Goal: Task Accomplishment & Management: Use online tool/utility

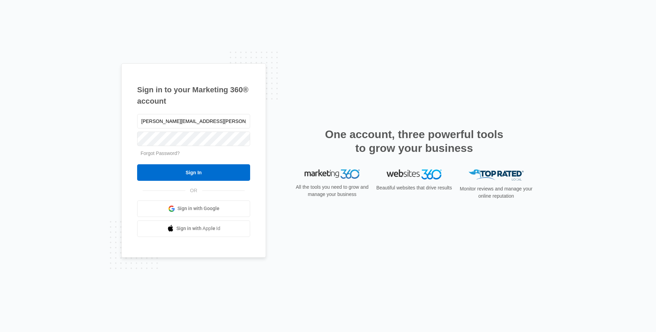
type input "[PERSON_NAME][EMAIL_ADDRESS][PERSON_NAME][DOMAIN_NAME]"
click at [209, 168] on input "Sign In" at bounding box center [193, 172] width 113 height 17
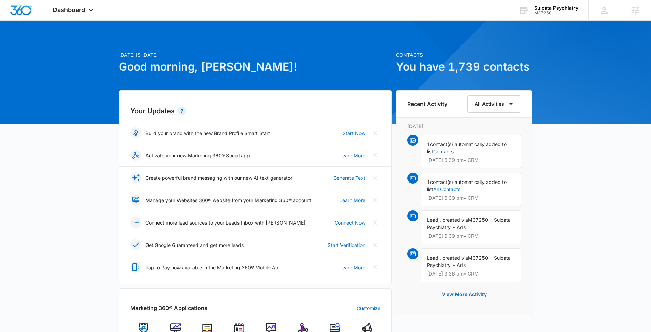
scroll to position [1, 0]
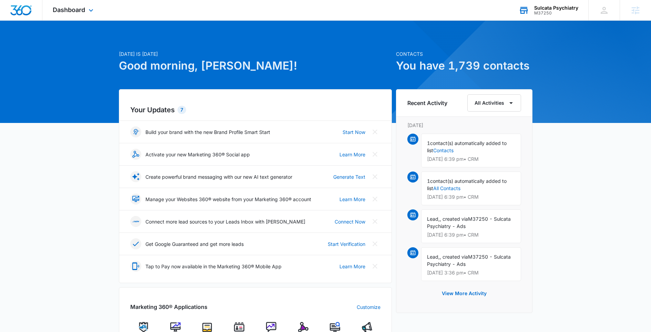
click at [553, 11] on div "M37250" at bounding box center [556, 13] width 44 height 5
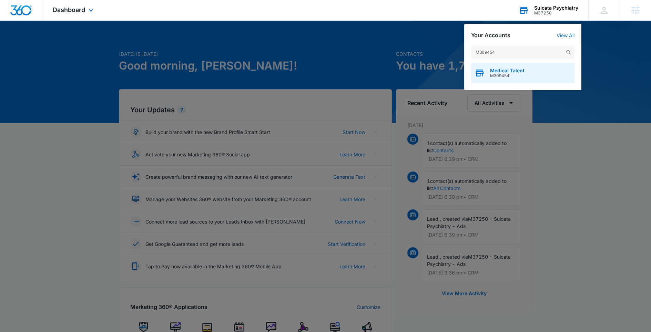
type input "M309454"
click at [507, 72] on span "Medical Talent" at bounding box center [507, 71] width 34 height 6
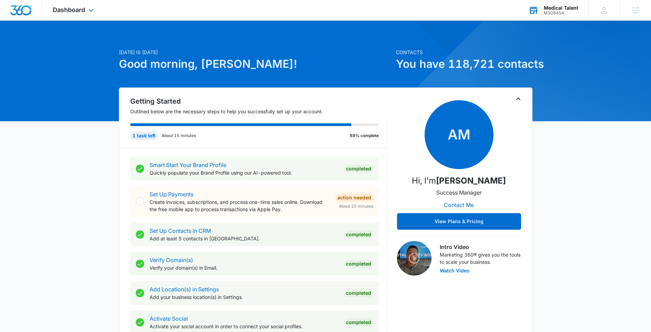
scroll to position [0, 0]
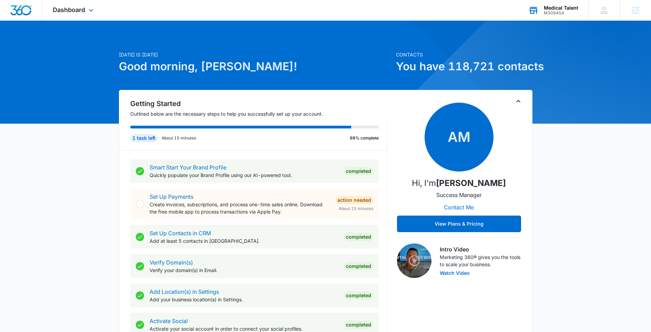
click at [81, 16] on div "Dashboard Apps Reputation Forms CRM Email Social Content Ads Intelligence Files…" at bounding box center [73, 10] width 63 height 20
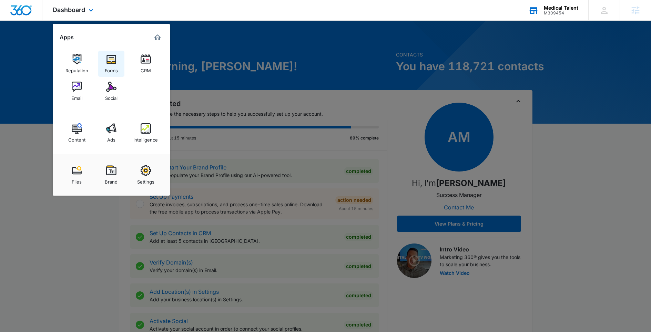
click at [110, 61] on img at bounding box center [111, 59] width 10 height 10
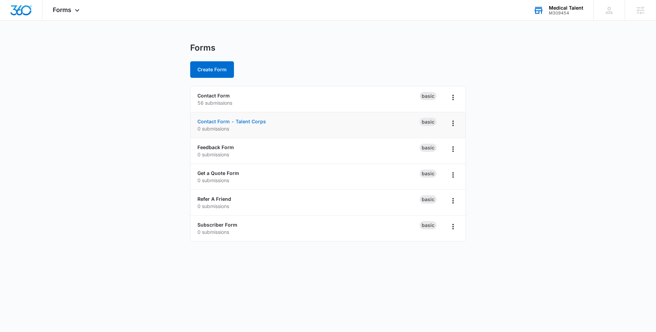
click at [242, 123] on link "Contact Form - Talent Corps" at bounding box center [232, 122] width 69 height 6
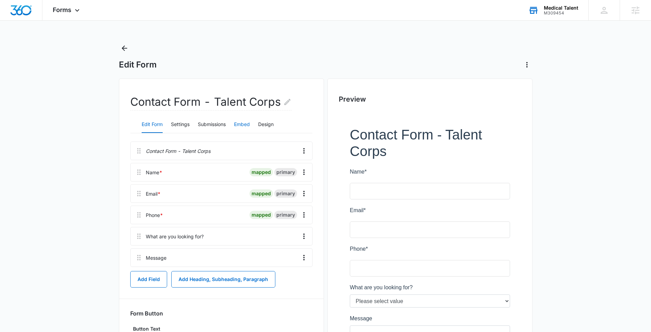
click at [239, 124] on button "Embed" at bounding box center [242, 125] width 16 height 17
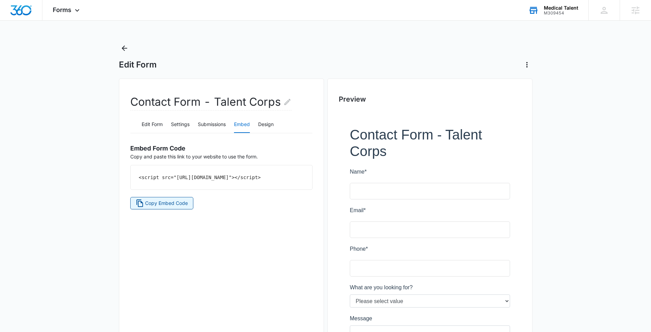
click at [154, 207] on span "Copy Embed Code" at bounding box center [166, 204] width 43 height 8
